Goal: Entertainment & Leisure: Consume media (video, audio)

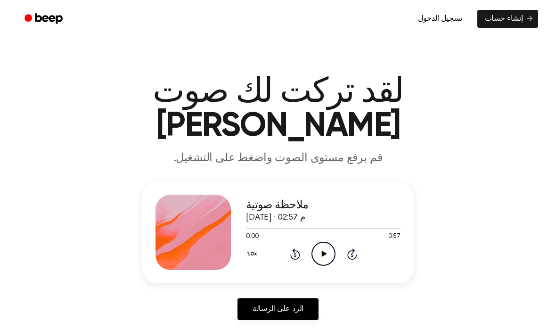
click at [325, 251] on icon at bounding box center [323, 254] width 5 height 6
click at [323, 242] on icon "Pause Audio" at bounding box center [324, 254] width 24 height 24
click at [318, 242] on icon "Play Audio" at bounding box center [324, 254] width 24 height 24
click at [321, 242] on icon "Play Audio" at bounding box center [324, 254] width 24 height 24
click at [317, 242] on icon "Pause Audio" at bounding box center [324, 254] width 24 height 24
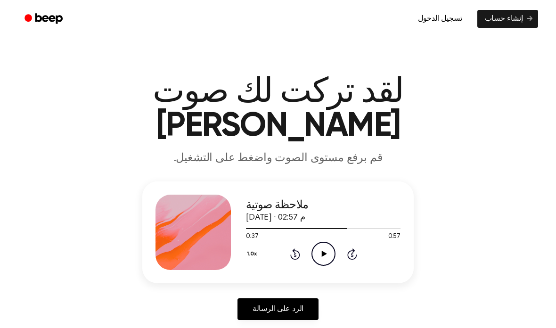
click at [324, 251] on icon at bounding box center [323, 254] width 5 height 6
click at [361, 224] on div at bounding box center [323, 228] width 155 height 8
click at [321, 251] on icon at bounding box center [323, 254] width 4 height 6
click at [321, 242] on icon "Play Audio" at bounding box center [324, 254] width 24 height 24
click at [321, 242] on icon "Pause Audio" at bounding box center [324, 254] width 24 height 24
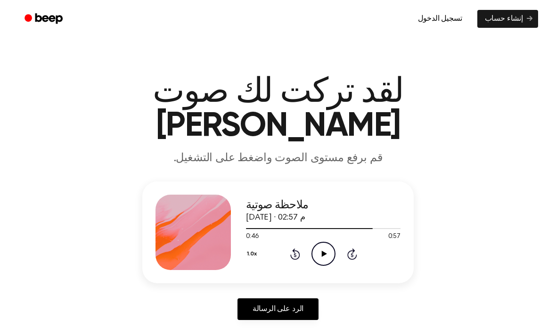
click at [363, 228] on div at bounding box center [309, 228] width 127 height 1
click at [332, 224] on div at bounding box center [323, 228] width 155 height 8
click at [320, 242] on icon "Play Audio" at bounding box center [324, 254] width 24 height 24
click at [317, 242] on icon "Pause Audio" at bounding box center [324, 254] width 24 height 24
click at [324, 224] on div at bounding box center [323, 228] width 155 height 8
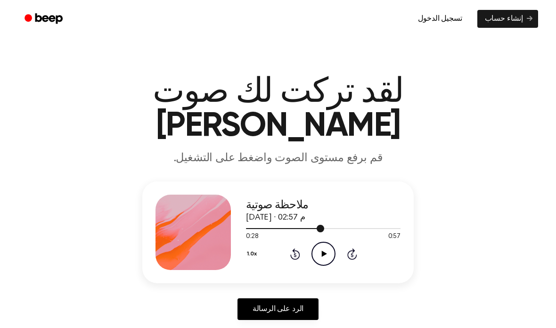
click at [323, 251] on icon at bounding box center [323, 254] width 5 height 6
click at [306, 228] on div at bounding box center [288, 228] width 85 height 1
